Goal: Find specific page/section

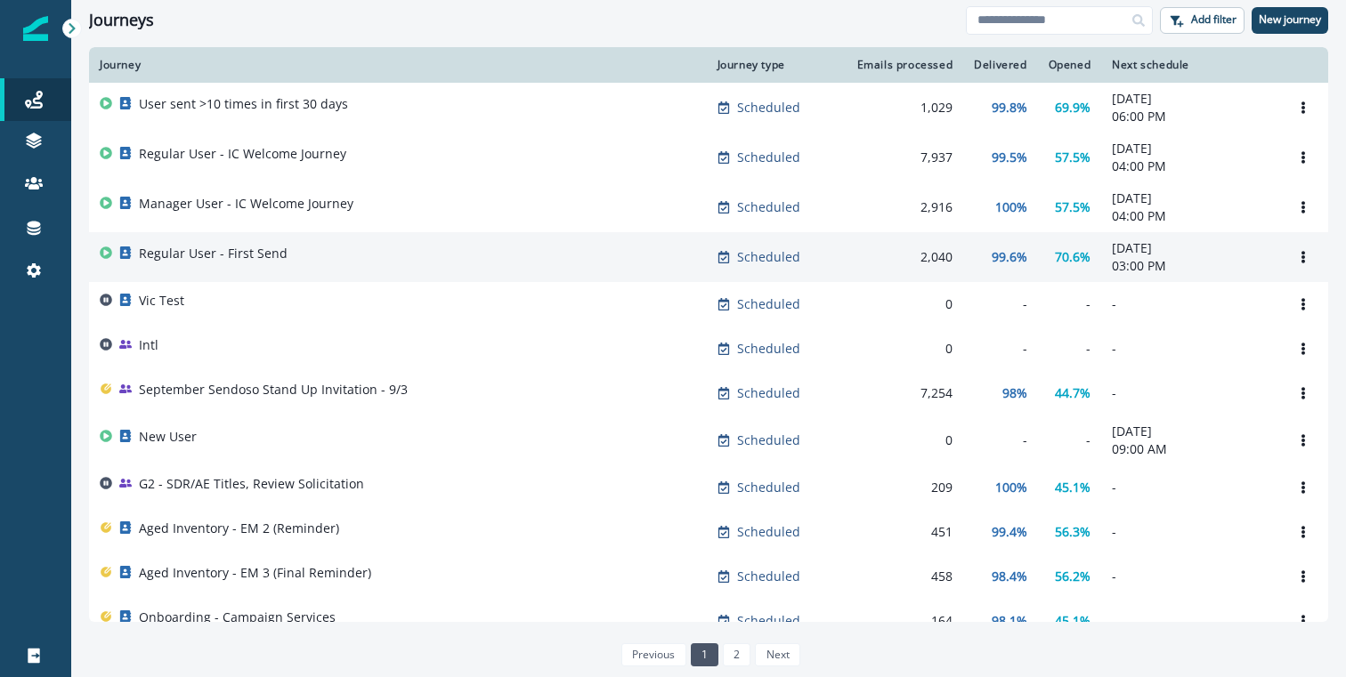
click at [212, 252] on p "Regular User - First Send" at bounding box center [213, 254] width 149 height 18
